Goal: Task Accomplishment & Management: Use online tool/utility

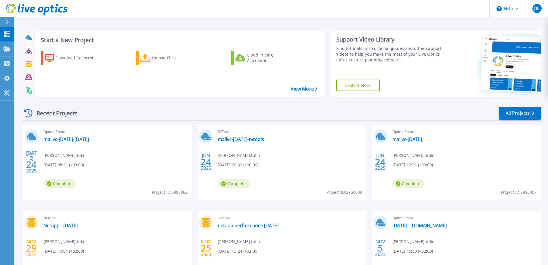
click at [179, 111] on div "Recent Projects All Projects" at bounding box center [281, 113] width 519 height 14
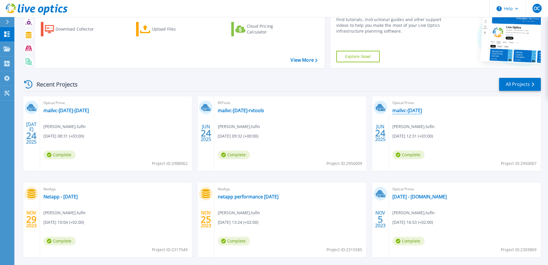
click at [411, 109] on link "mailvc-[DATE]" at bounding box center [408, 110] width 30 height 6
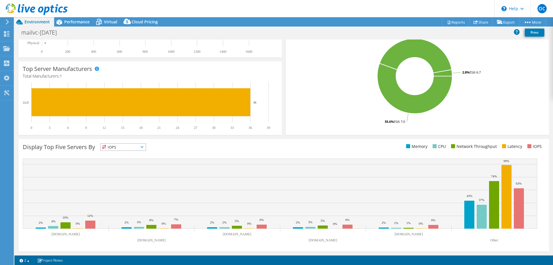
scroll to position [91, 0]
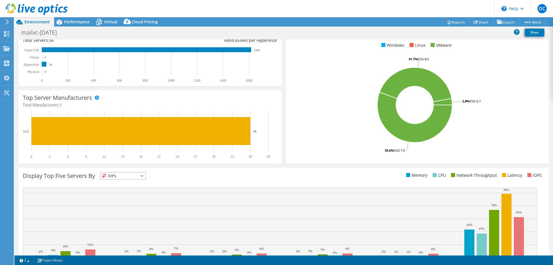
click at [142, 174] on span "IOPS" at bounding box center [122, 175] width 45 height 7
click at [117, 197] on li "CPU" at bounding box center [122, 199] width 45 height 8
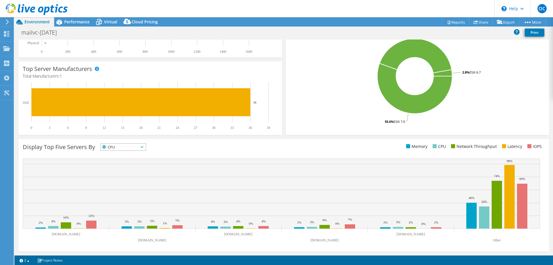
scroll to position [0, 0]
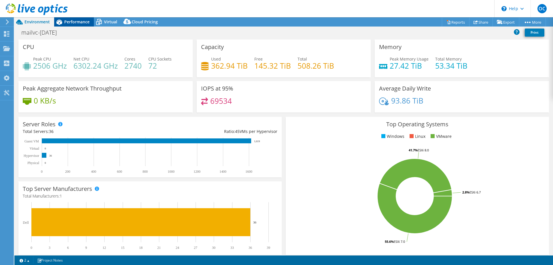
click at [69, 19] on div "Performance" at bounding box center [74, 21] width 40 height 9
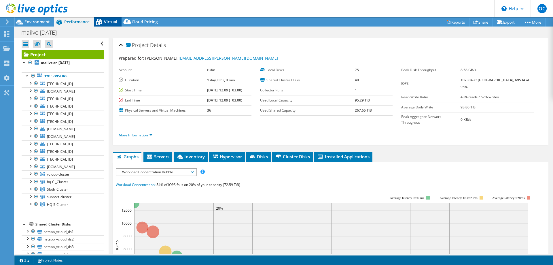
click at [106, 24] on span "Virtual" at bounding box center [110, 21] width 13 height 5
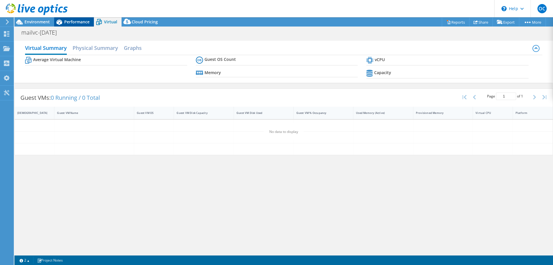
click at [86, 24] on span "Performance" at bounding box center [76, 21] width 25 height 5
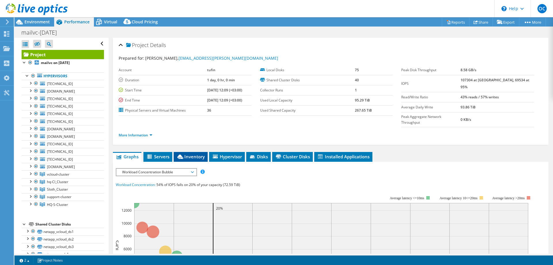
click at [189, 153] on span "Inventory" at bounding box center [190, 156] width 28 height 6
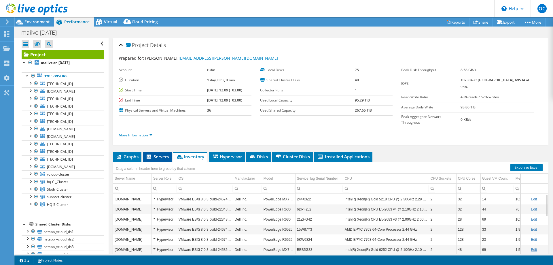
click at [161, 153] on span "Servers" at bounding box center [157, 156] width 23 height 6
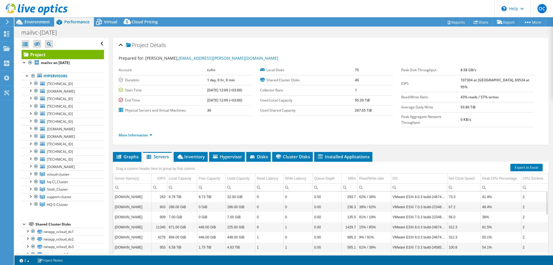
click at [546, 199] on div "Data grid" at bounding box center [546, 203] width 1 height 22
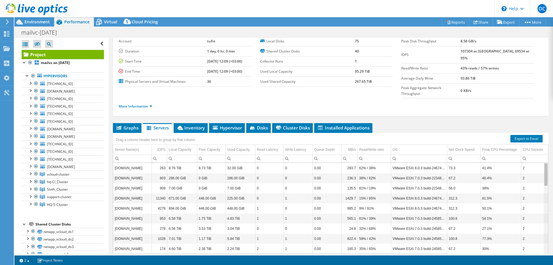
drag, startPoint x: 542, startPoint y: 174, endPoint x: 548, endPoint y: 164, distance: 10.9
click at [548, 164] on body "OC End User [PERSON_NAME] [EMAIL_ADDRESS][PERSON_NAME][DOMAIN_NAME] tufin My Pr…" at bounding box center [276, 132] width 553 height 265
click at [203, 123] on li "Inventory" at bounding box center [191, 128] width 34 height 10
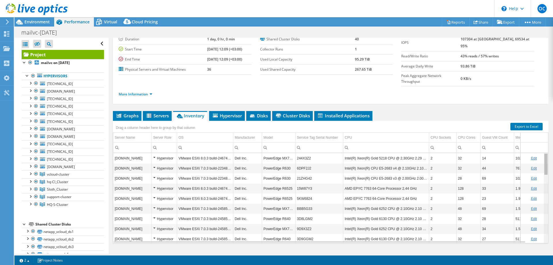
drag, startPoint x: 542, startPoint y: 219, endPoint x: 548, endPoint y: 142, distance: 77.1
click at [548, 142] on body "OC End User [PERSON_NAME] [EMAIL_ADDRESS][PERSON_NAME][DOMAIN_NAME] tufin My Pr…" at bounding box center [276, 132] width 553 height 265
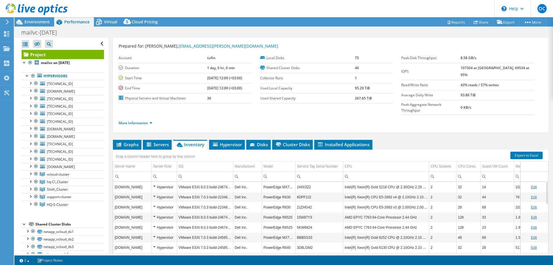
scroll to position [41, 0]
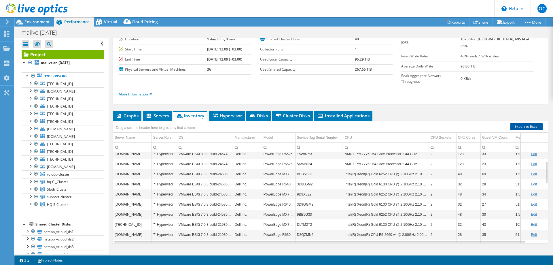
click at [521, 123] on link "Export to Excel" at bounding box center [526, 126] width 32 height 7
click at [160, 122] on div "Drag a column header here to group by that column" at bounding box center [155, 126] width 82 height 9
click at [160, 113] on span "Servers" at bounding box center [157, 116] width 23 height 6
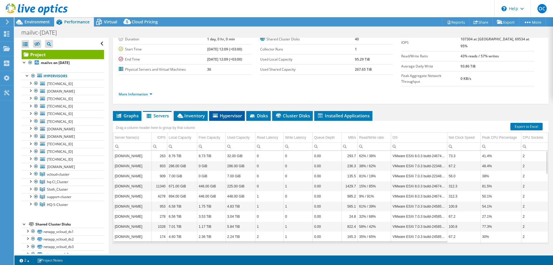
click at [236, 113] on span "Hypervisor" at bounding box center [227, 116] width 30 height 6
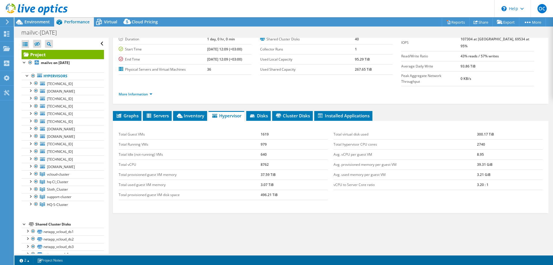
scroll to position [12, 0]
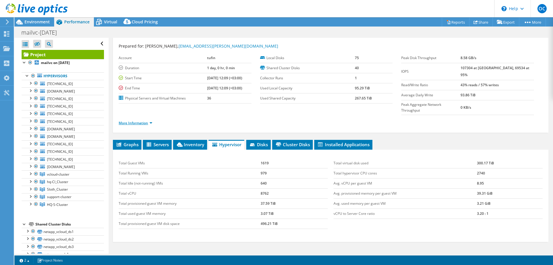
click at [143, 120] on link "More Information" at bounding box center [136, 122] width 34 height 5
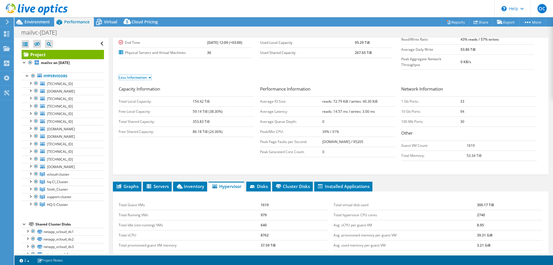
scroll to position [115, 0]
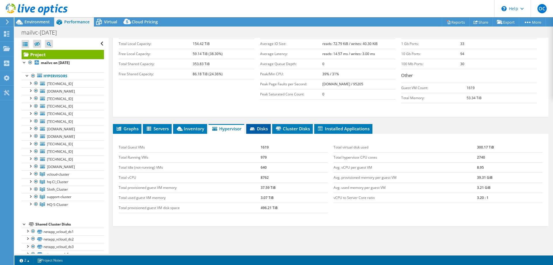
click at [258, 125] on span "Disks" at bounding box center [258, 128] width 19 height 6
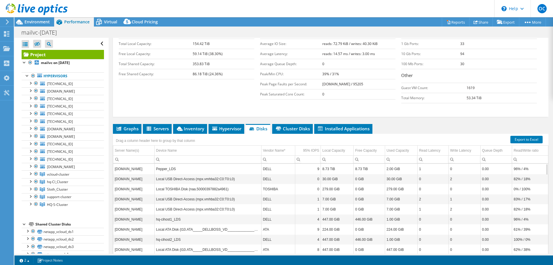
scroll to position [128, 0]
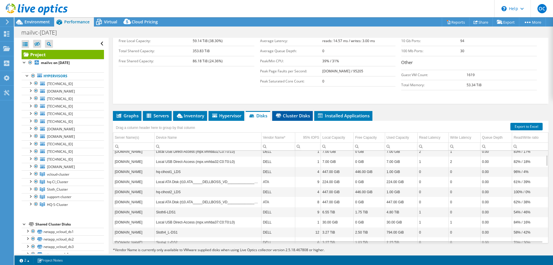
click at [303, 111] on li "Cluster Disks" at bounding box center [292, 116] width 41 height 10
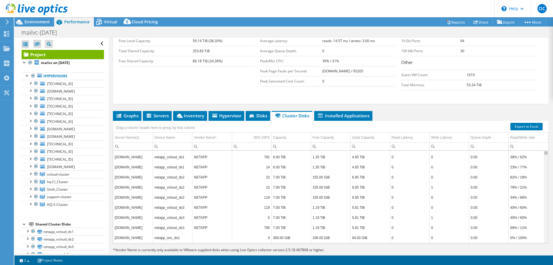
scroll to position [0, 0]
drag, startPoint x: 542, startPoint y: 149, endPoint x: 541, endPoint y: 137, distance: 11.8
click at [541, 137] on body "OC End User [PERSON_NAME] [EMAIL_ADDRESS][PERSON_NAME][DOMAIN_NAME] tufin My Pr…" at bounding box center [276, 132] width 553 height 265
click at [337, 113] on span "Installed Applications" at bounding box center [343, 116] width 52 height 6
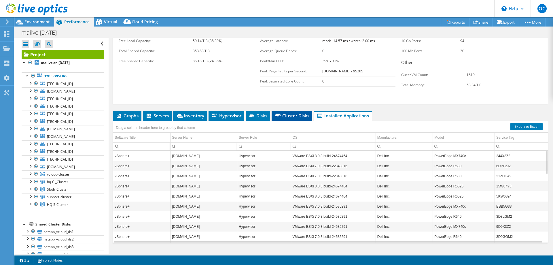
click at [287, 113] on span "Cluster Disks" at bounding box center [291, 116] width 35 height 6
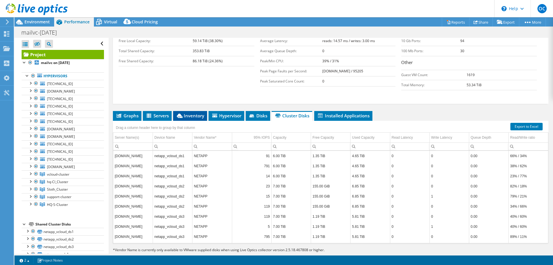
click at [194, 113] on span "Inventory" at bounding box center [190, 116] width 28 height 6
